Goal: Ask a question

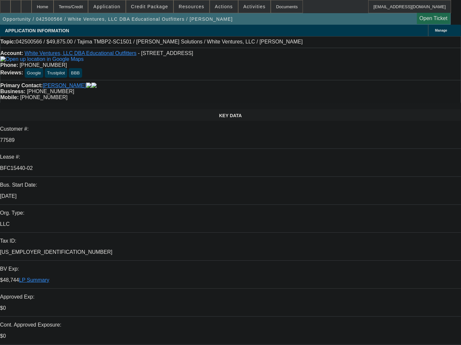
select select "0"
select select "2"
select select "0.1"
select select "4"
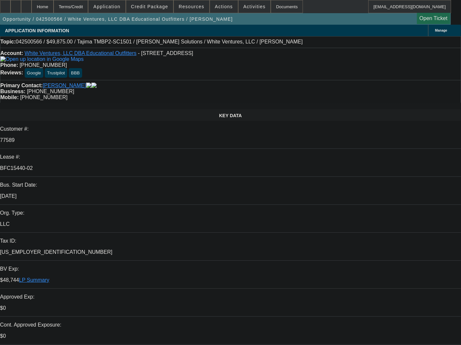
select select "0"
select select "2"
select select "0.1"
select select "4"
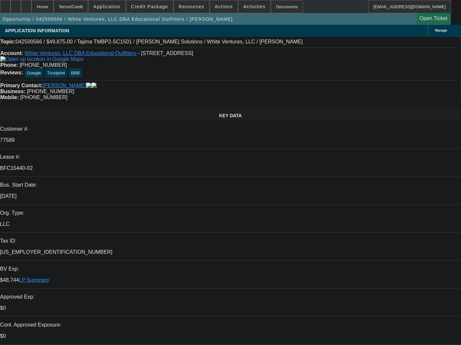
type input "tax"
drag, startPoint x: 411, startPoint y: 109, endPoint x: 310, endPoint y: 106, distance: 101.0
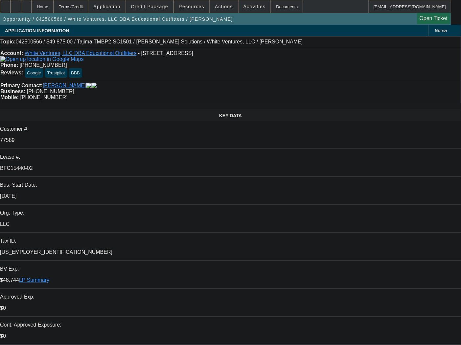
copy div "042500566 / $49,875.00 / Tajima TMBP2-SC1501 / [PERSON_NAME] Solutions / White …"
